Goal: Task Accomplishment & Management: Manage account settings

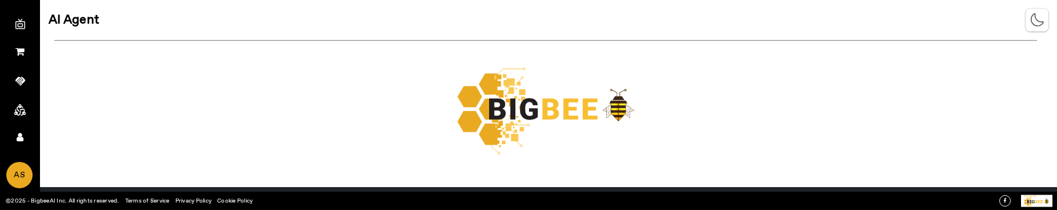
scroll to position [139, 0]
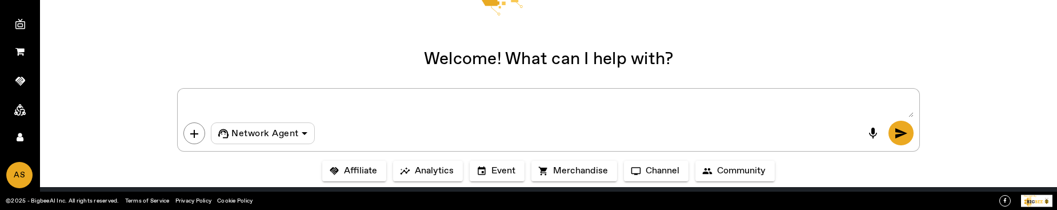
click at [12, 176] on span "AS" at bounding box center [19, 175] width 24 height 25
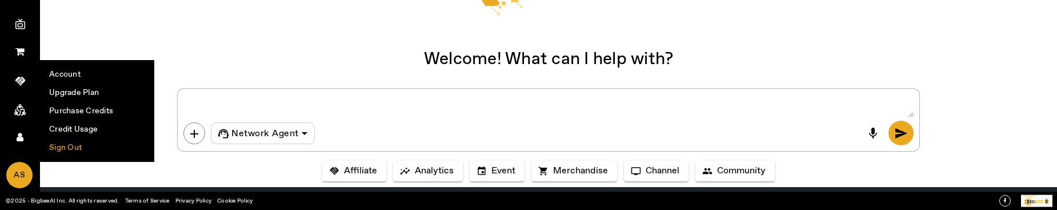
click at [75, 146] on li "Sign Out" at bounding box center [97, 147] width 113 height 18
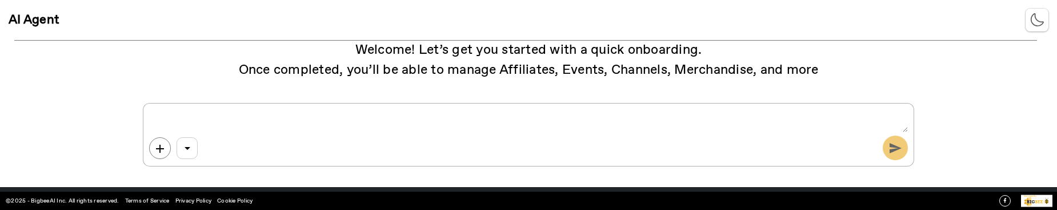
scroll to position [0, 0]
